Goal: Check status

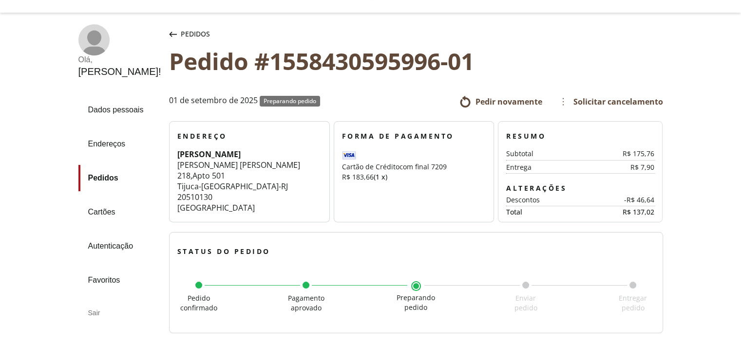
scroll to position [25, 0]
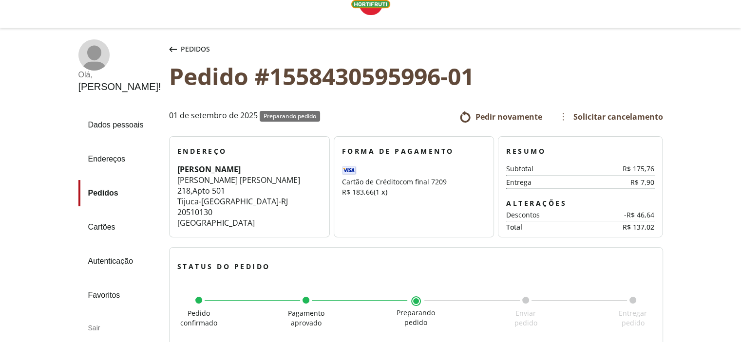
click at [169, 48] on icon "button" at bounding box center [173, 49] width 8 height 5
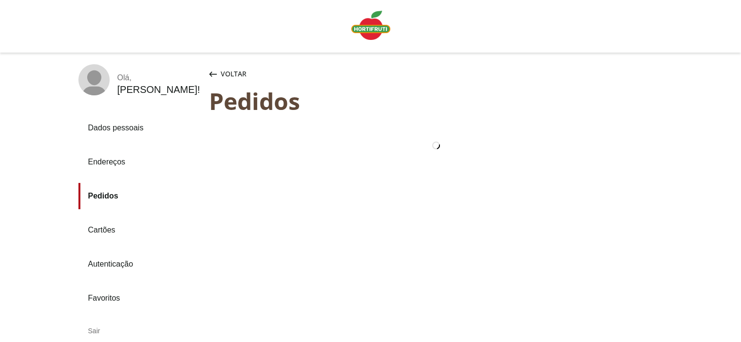
click at [354, 28] on img "Linha de sessão" at bounding box center [370, 25] width 39 height 29
